Goal: Find specific page/section: Find specific page/section

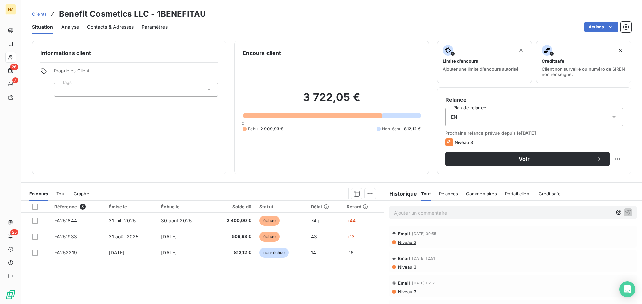
click at [40, 16] on span "Clients" at bounding box center [39, 13] width 15 height 5
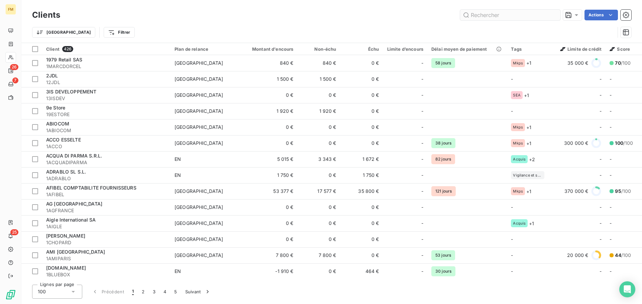
click at [490, 16] on input "text" at bounding box center [510, 15] width 100 height 11
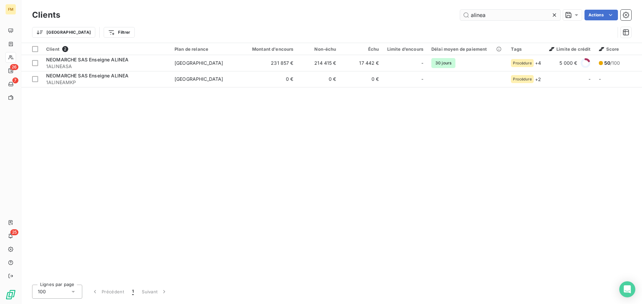
type input "alinea"
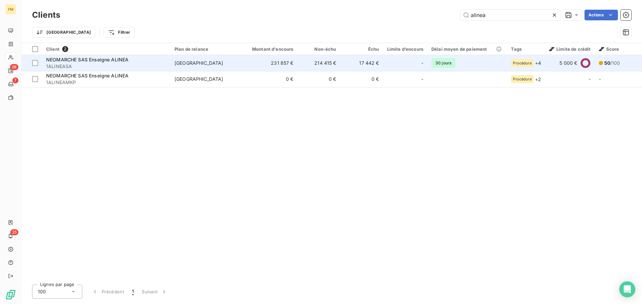
click at [604, 62] on span "50" at bounding box center [607, 63] width 6 height 6
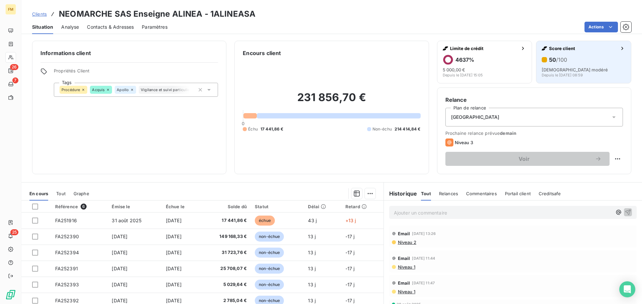
click at [584, 66] on div "50 /100 Risque modéré Depuis le 5 août 2025, 08:59" at bounding box center [583, 65] width 84 height 23
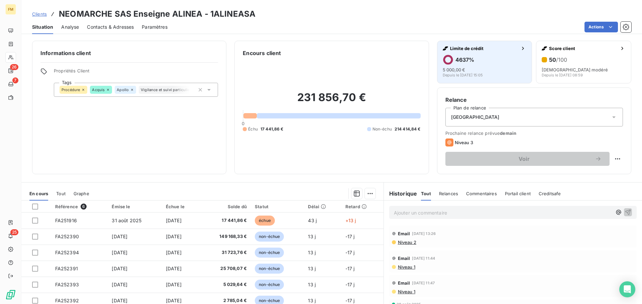
click at [462, 66] on div "4637 % 5 000,00 € Depuis le 29 août 2025, 15:05" at bounding box center [484, 65] width 84 height 23
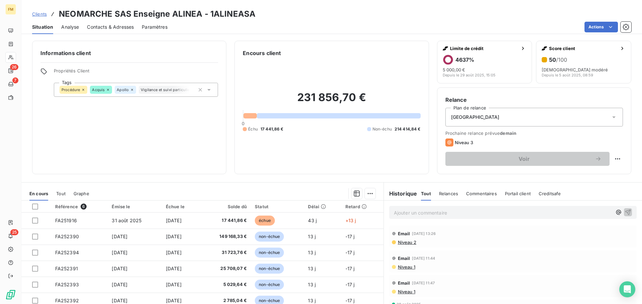
click at [43, 15] on span "Clients" at bounding box center [39, 13] width 15 height 5
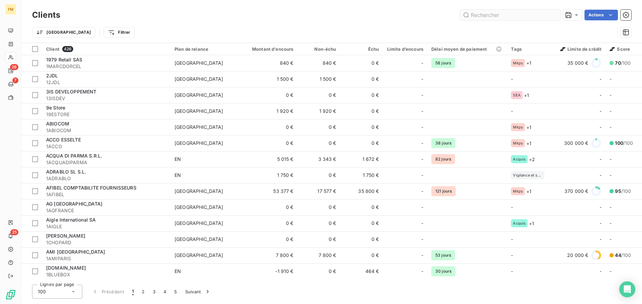
click at [496, 18] on input "text" at bounding box center [510, 15] width 100 height 11
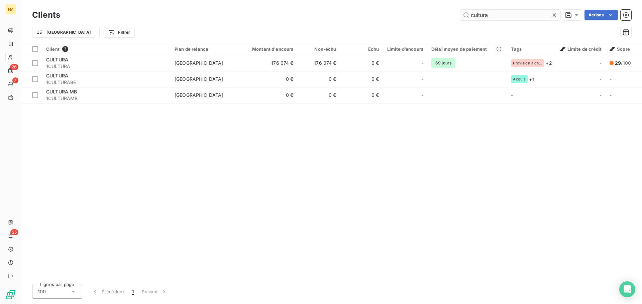
type input "cultura"
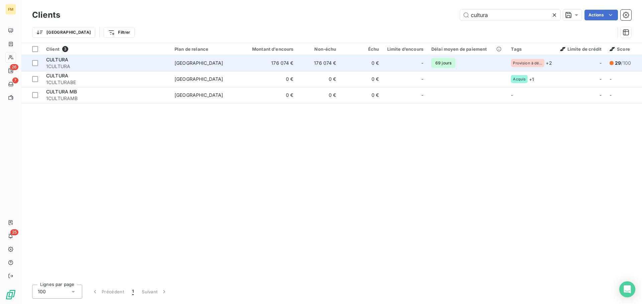
click at [161, 62] on div "CULTURA" at bounding box center [106, 59] width 120 height 7
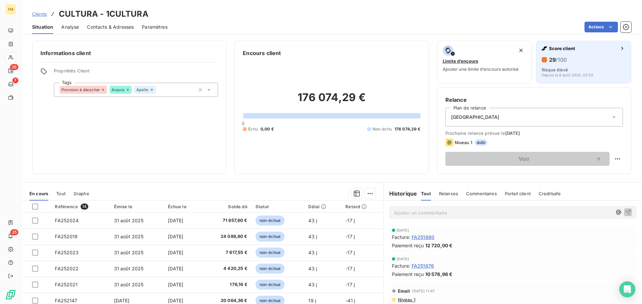
click at [575, 62] on div "29 /100" at bounding box center [583, 59] width 84 height 11
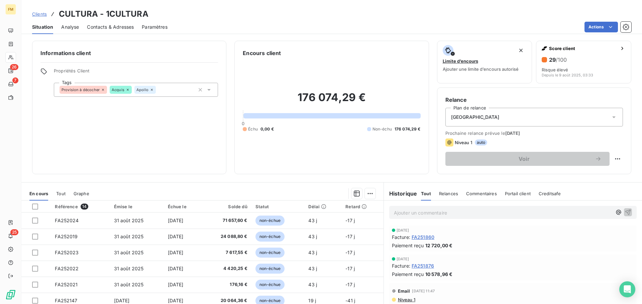
click at [36, 18] on div "Clients CULTURA - 1CULTURA" at bounding box center [90, 14] width 116 height 12
click at [40, 15] on span "Clients" at bounding box center [39, 13] width 15 height 5
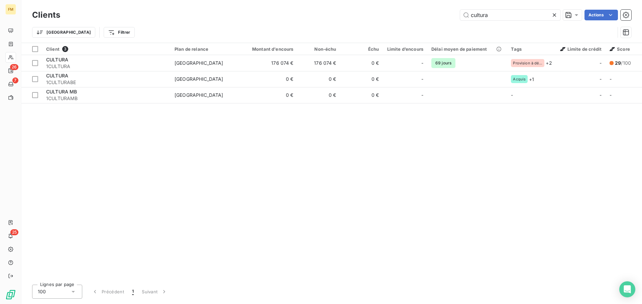
drag, startPoint x: 497, startPoint y: 15, endPoint x: 435, endPoint y: 16, distance: 62.5
click at [435, 16] on div "cultura Actions" at bounding box center [349, 15] width 563 height 11
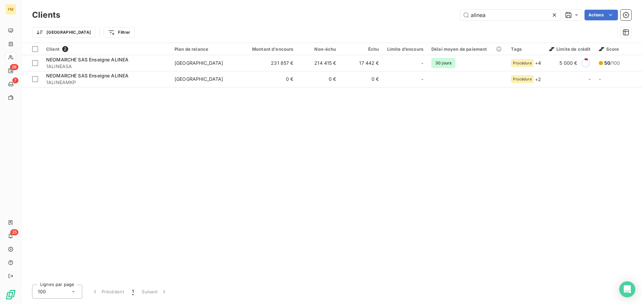
type input "alinea"
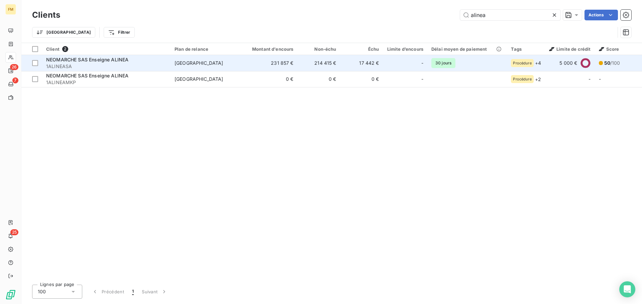
click at [552, 67] on div "5 000 €" at bounding box center [569, 63] width 41 height 11
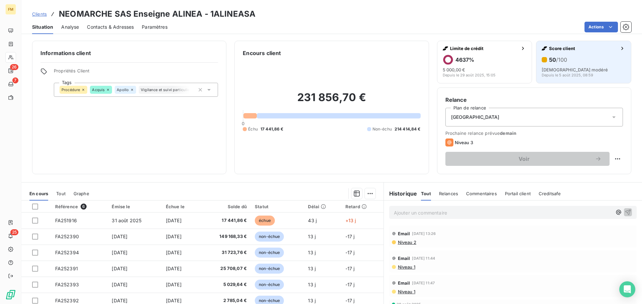
click at [561, 63] on span "/100" at bounding box center [561, 59] width 11 height 7
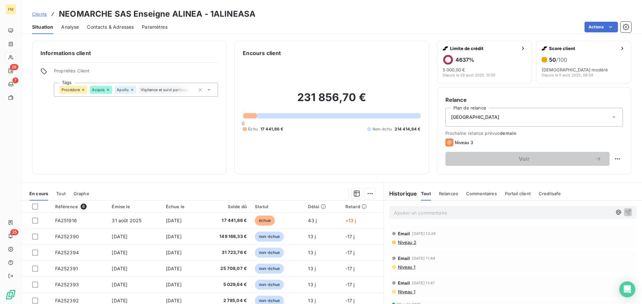
click at [35, 16] on span "Clients" at bounding box center [39, 13] width 15 height 5
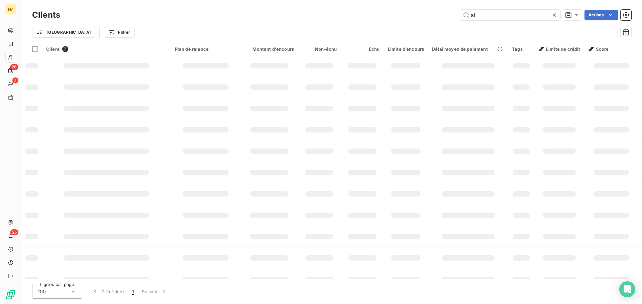
type input "a"
click at [35, 16] on h3 "Clients" at bounding box center [46, 15] width 28 height 12
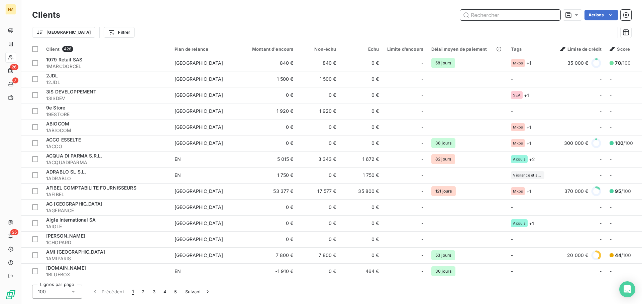
click at [505, 12] on input "text" at bounding box center [510, 15] width 100 height 11
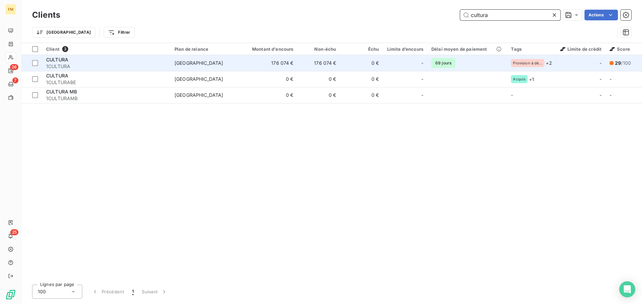
type input "cultura"
click at [481, 64] on td "69 jours" at bounding box center [467, 63] width 80 height 16
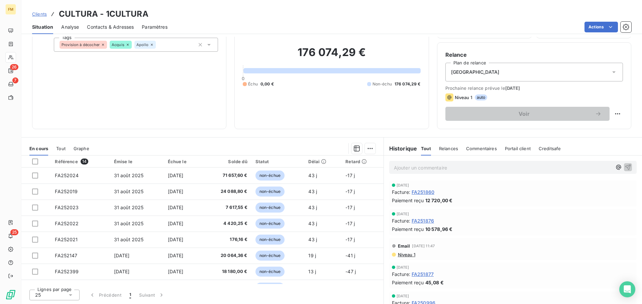
click at [43, 11] on span "Clients" at bounding box center [39, 13] width 15 height 5
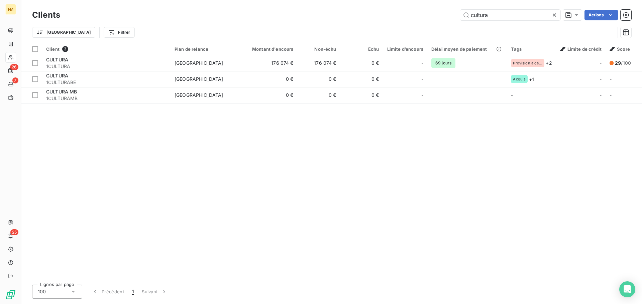
drag, startPoint x: 504, startPoint y: 14, endPoint x: 433, endPoint y: 20, distance: 70.8
click at [433, 20] on div "Clients cultura Actions" at bounding box center [331, 15] width 599 height 14
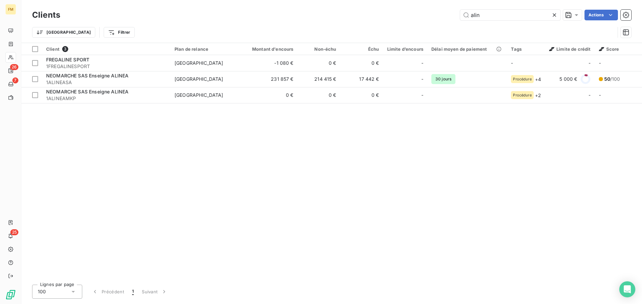
type input "alin"
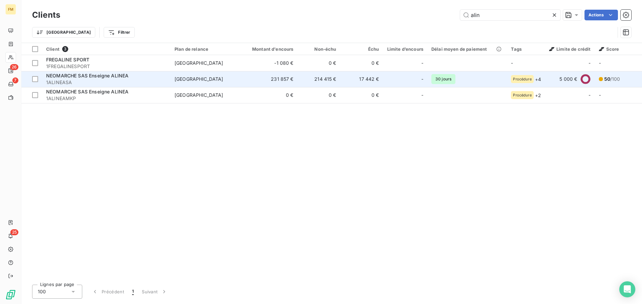
click at [469, 81] on td "30 jours" at bounding box center [467, 79] width 80 height 16
